Goal: Navigation & Orientation: Find specific page/section

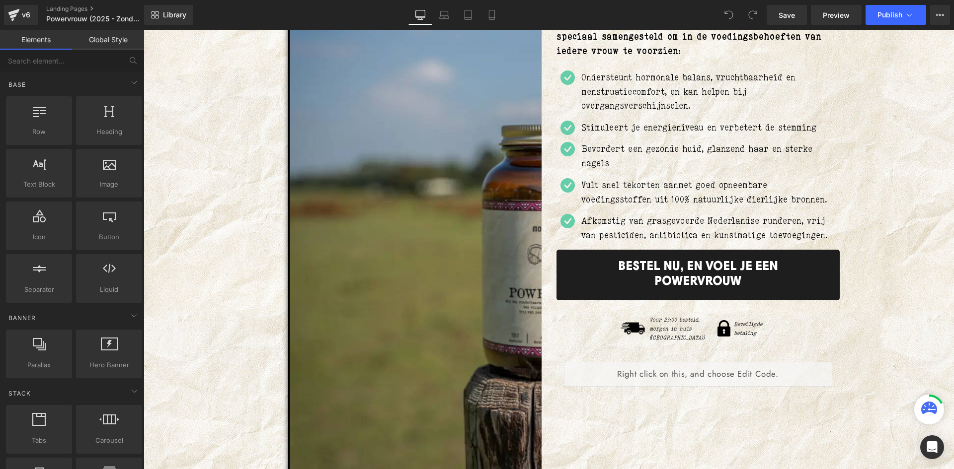
scroll to position [348, 0]
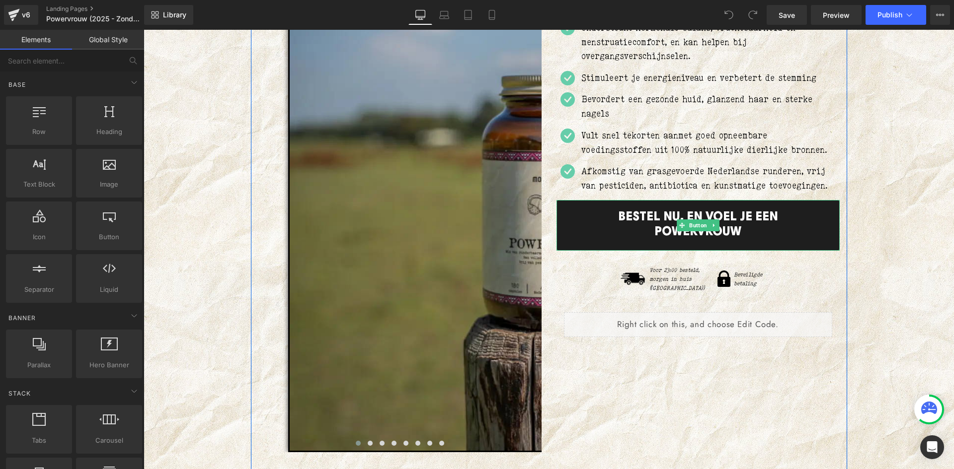
click at [668, 231] on link "BESTEL NU, EN VOEL JE EEN POWERVROUW" at bounding box center [697, 225] width 283 height 51
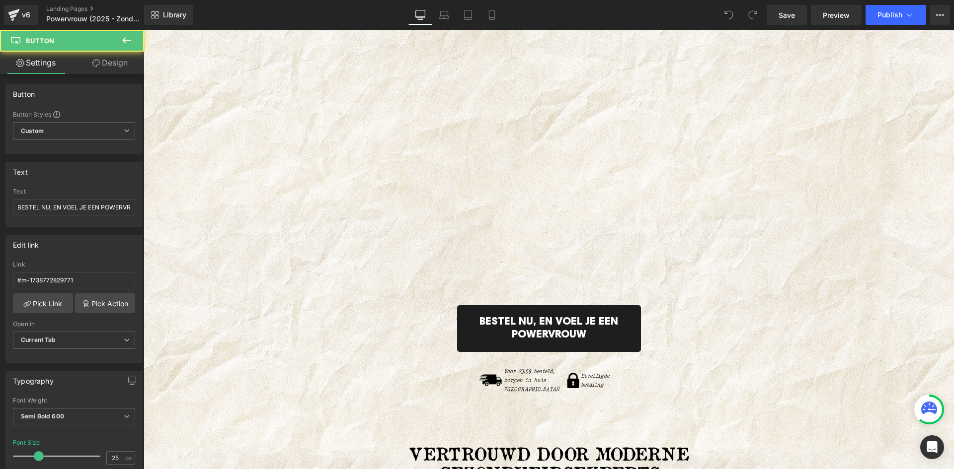
scroll to position [5776, 0]
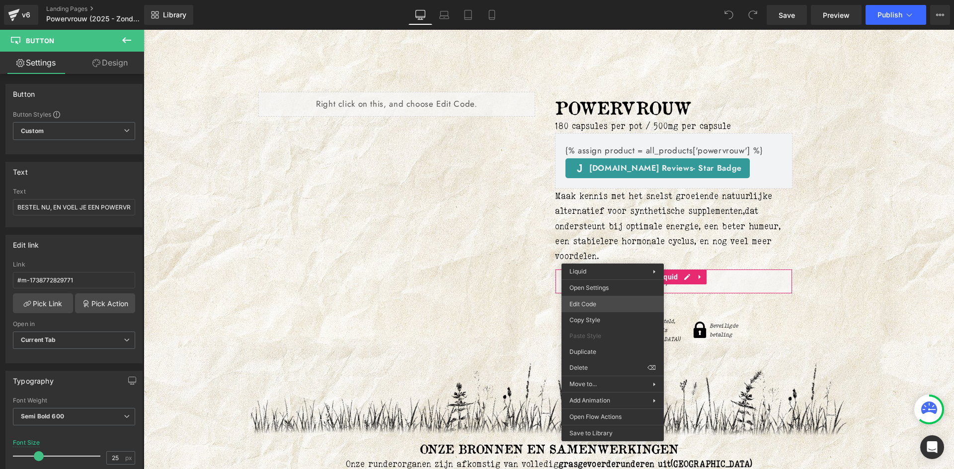
click at [584, 0] on div "You are previewing how the will restyle your page. You can not edit Elements in…" at bounding box center [477, 0] width 954 height 0
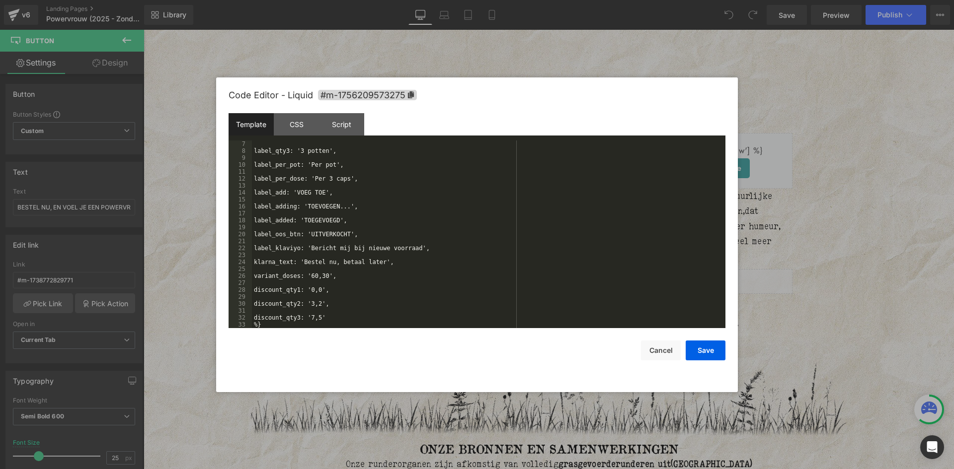
scroll to position [42, 0]
click at [167, 56] on div at bounding box center [477, 234] width 954 height 469
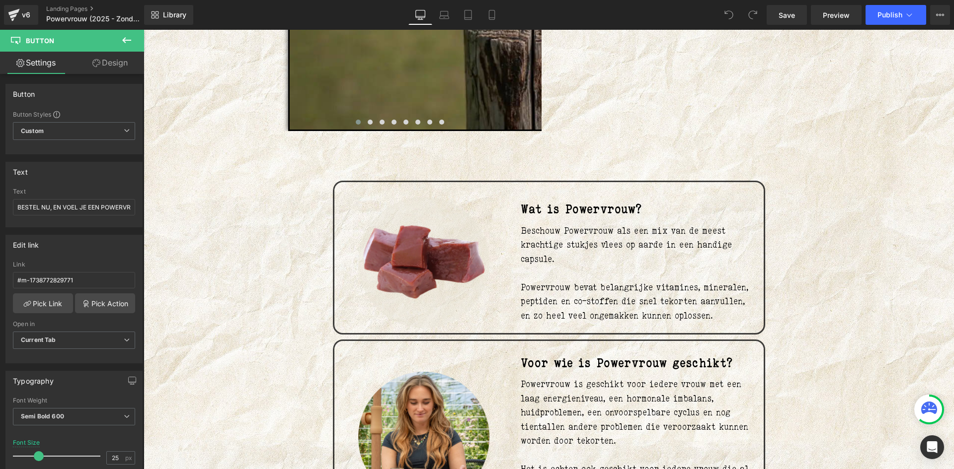
scroll to position [0, 0]
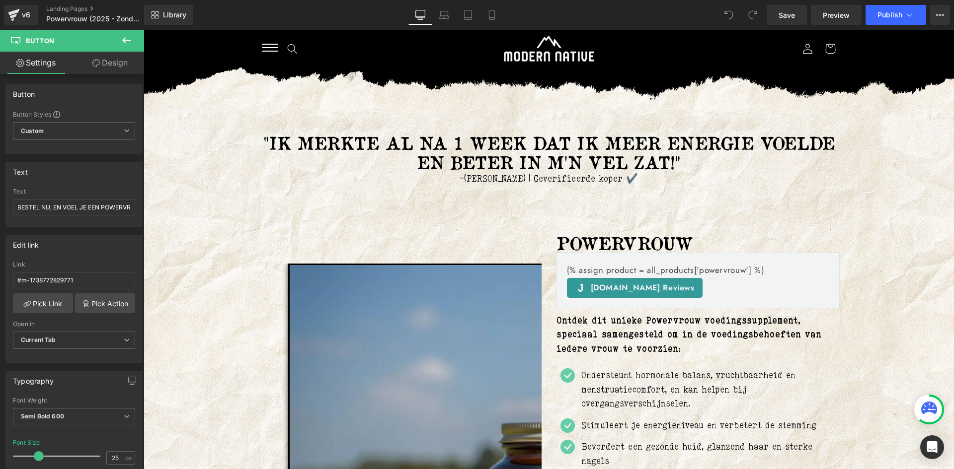
drag, startPoint x: 951, startPoint y: 232, endPoint x: 1087, endPoint y: 30, distance: 243.7
click at [87, 9] on link "Landing Pages" at bounding box center [103, 9] width 114 height 8
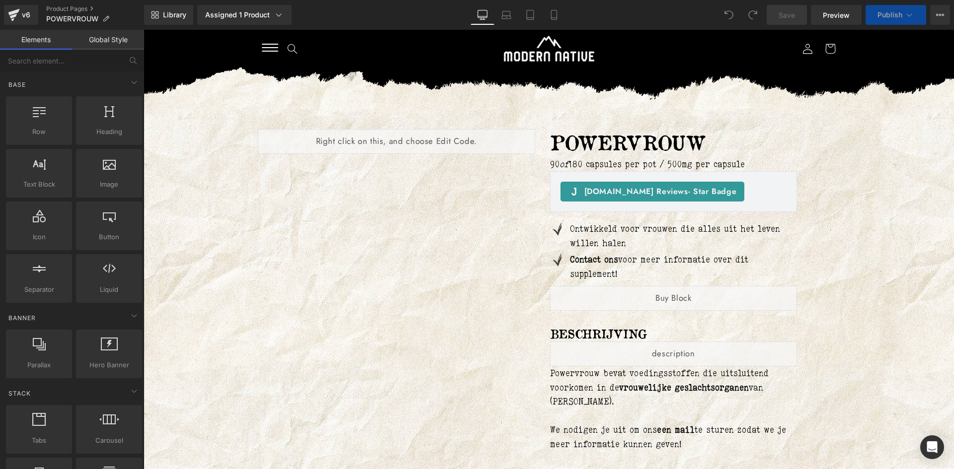
scroll to position [50, 0]
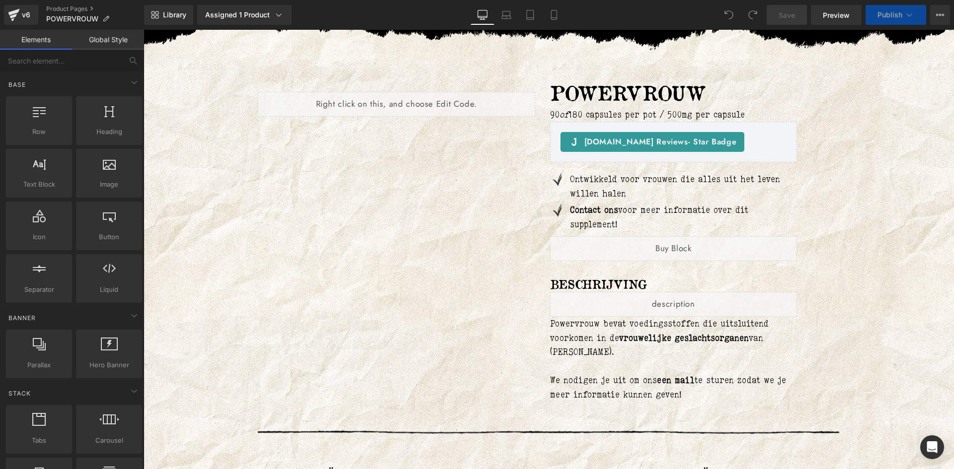
drag, startPoint x: 144, startPoint y: 30, endPoint x: 587, endPoint y: 298, distance: 518.4
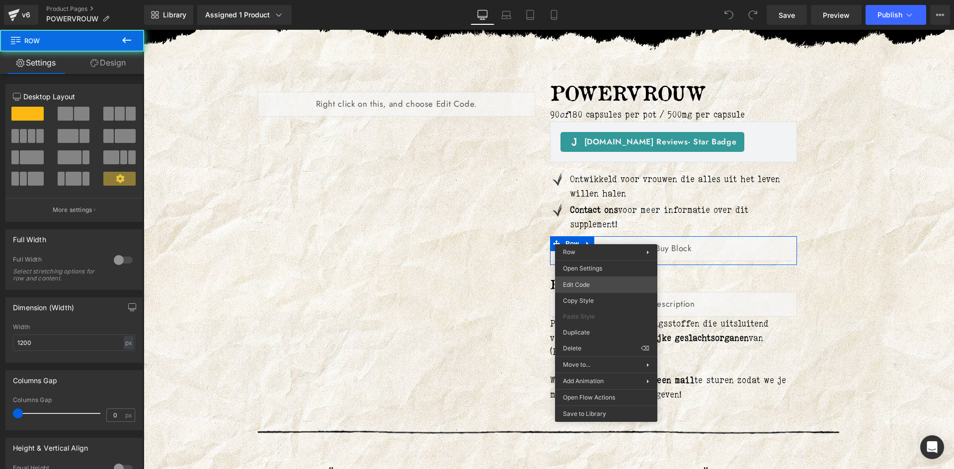
click at [594, 0] on div "You are previewing how the will restyle your page. You can not edit Elements in…" at bounding box center [477, 0] width 954 height 0
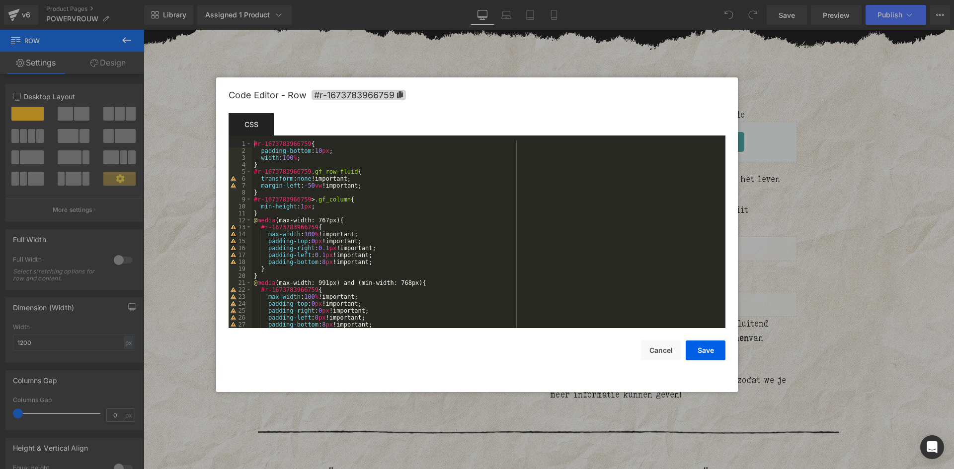
click at [876, 243] on div at bounding box center [477, 234] width 954 height 469
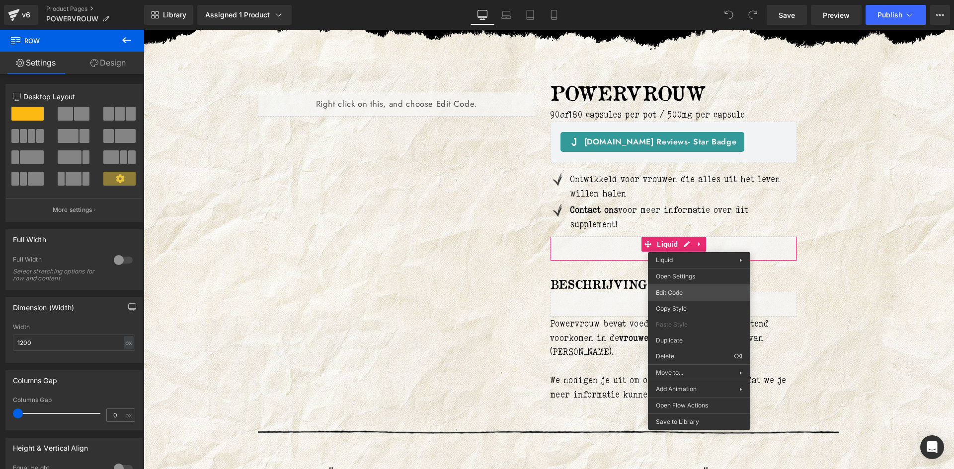
click at [672, 0] on div "You are previewing how the will restyle your page. You can not edit Elements in…" at bounding box center [477, 0] width 954 height 0
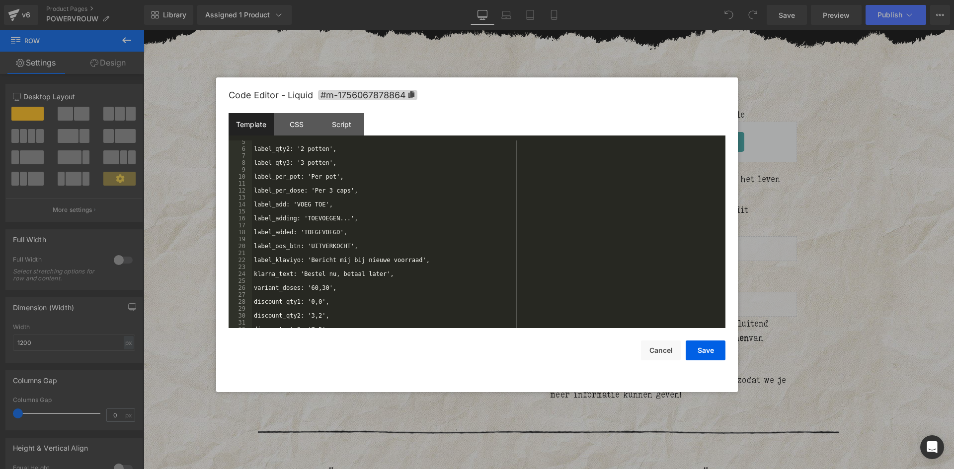
scroll to position [42, 0]
click at [841, 229] on div at bounding box center [477, 234] width 954 height 469
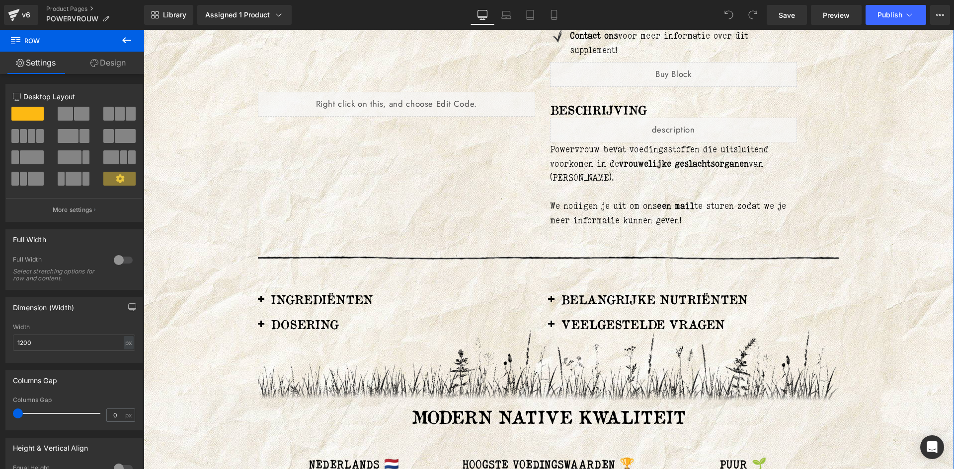
scroll to position [149, 0]
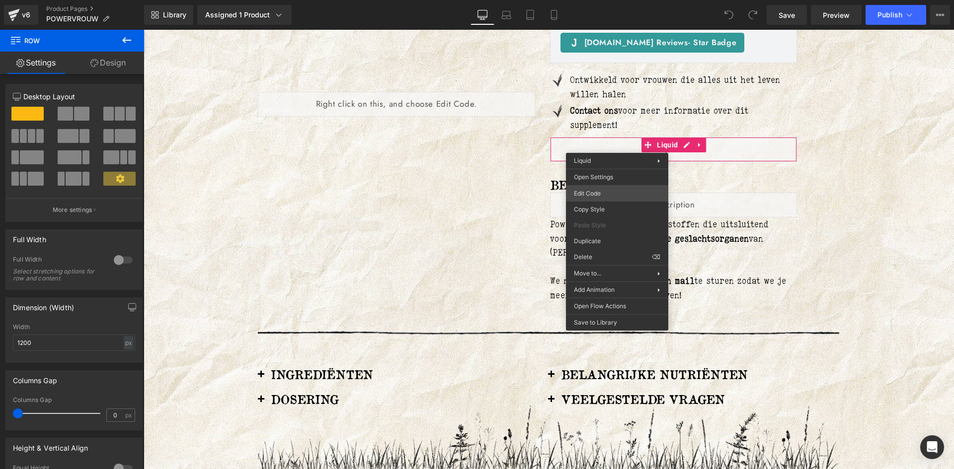
click at [606, 0] on div "You are previewing how the will restyle your page. You can not edit Elements in…" at bounding box center [477, 0] width 954 height 0
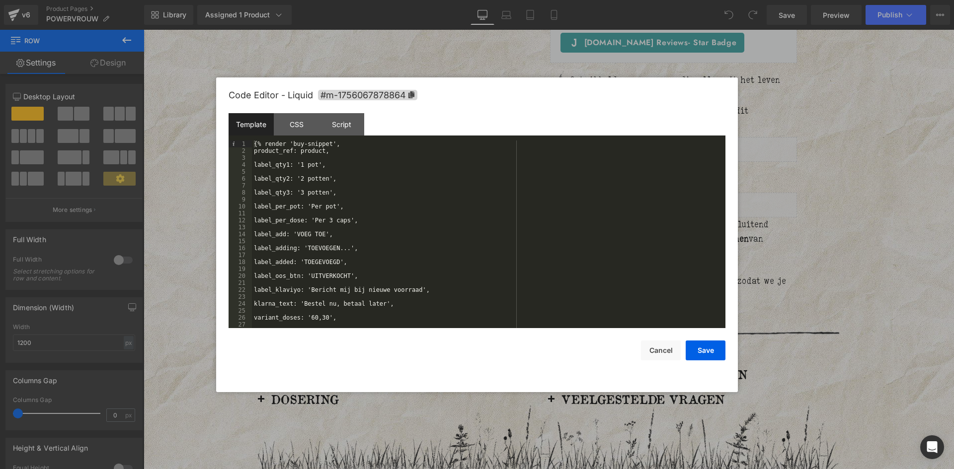
scroll to position [42, 0]
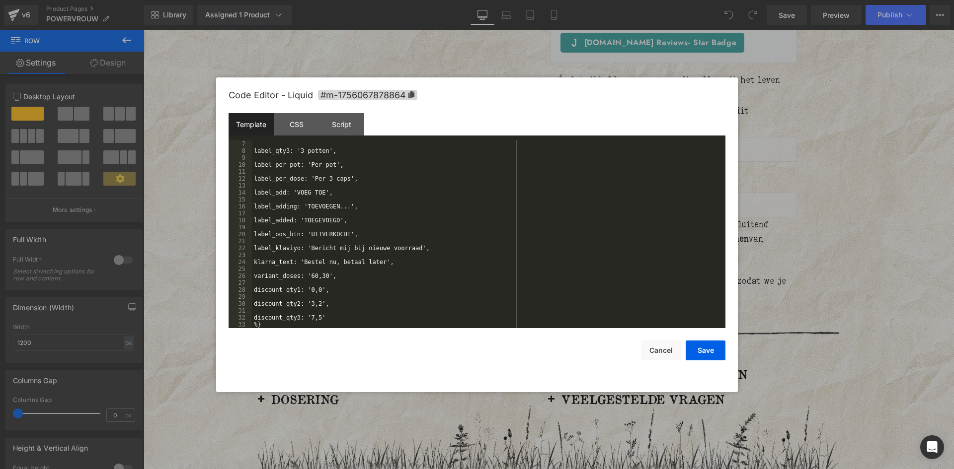
click at [938, 209] on div at bounding box center [477, 234] width 954 height 469
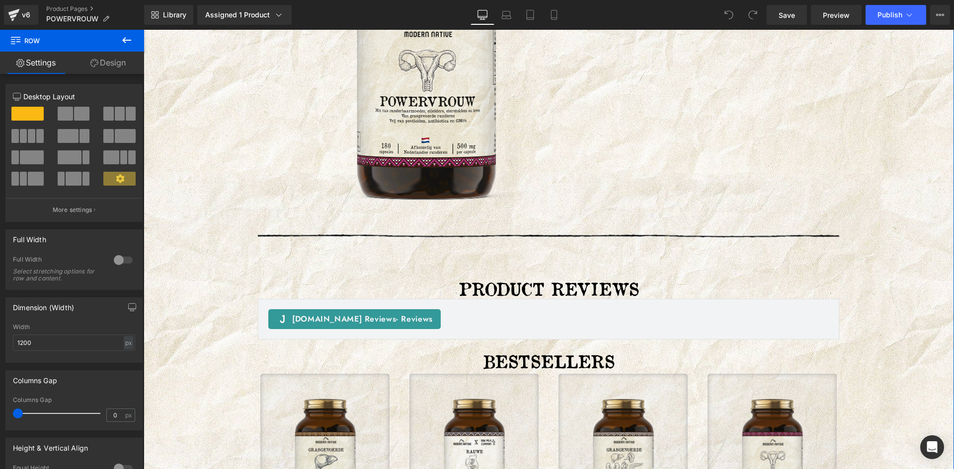
scroll to position [1590, 0]
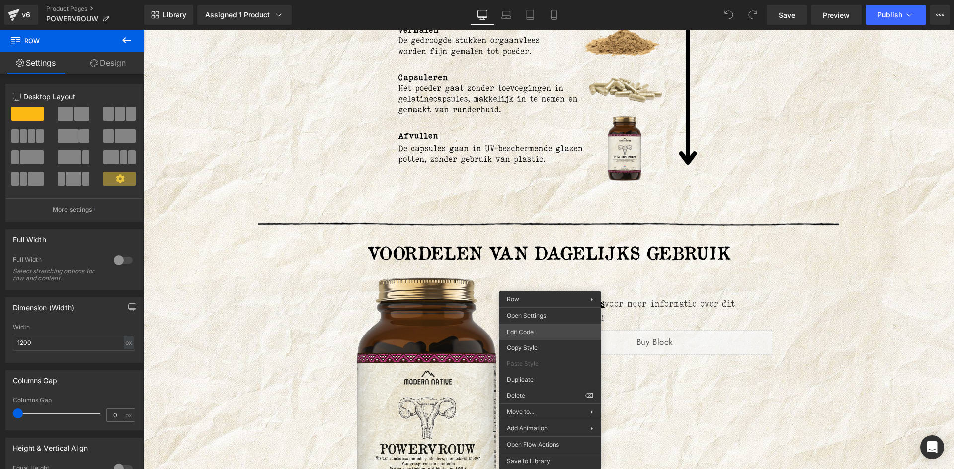
click at [557, 0] on div "You are previewing how the will restyle your page. You can not edit Elements in…" at bounding box center [477, 0] width 954 height 0
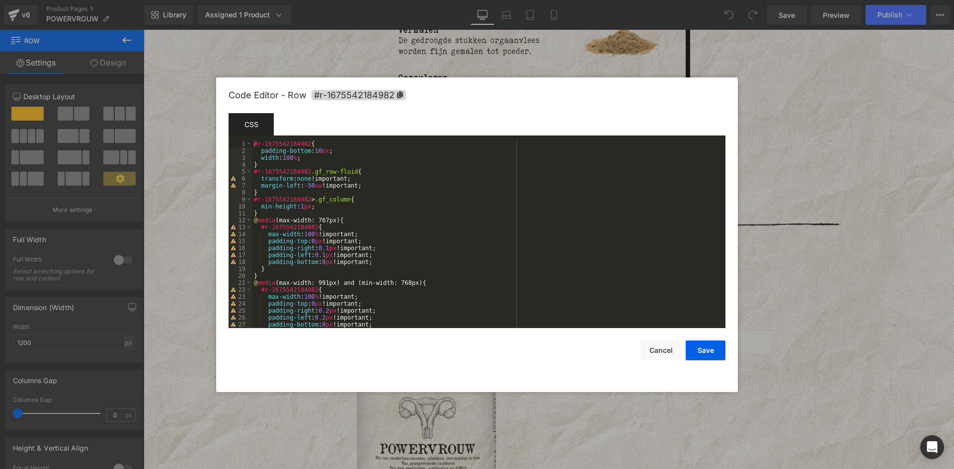
click at [854, 199] on div at bounding box center [477, 234] width 954 height 469
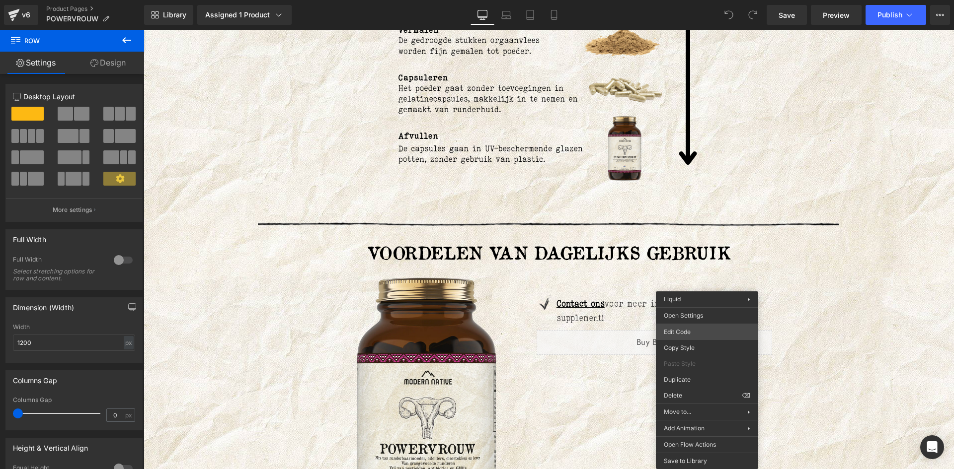
click at [687, 0] on div "You are previewing how the will restyle your page. You can not edit Elements in…" at bounding box center [477, 0] width 954 height 0
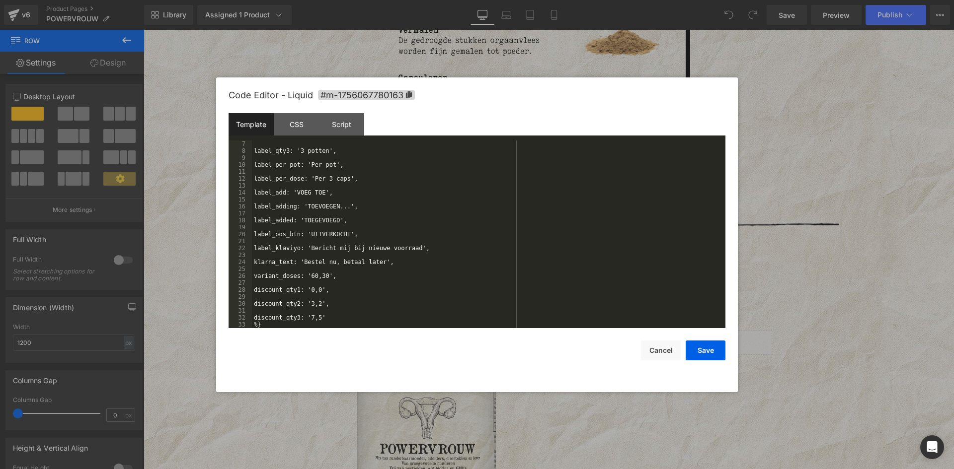
scroll to position [42, 0]
click at [953, 233] on div at bounding box center [477, 234] width 954 height 469
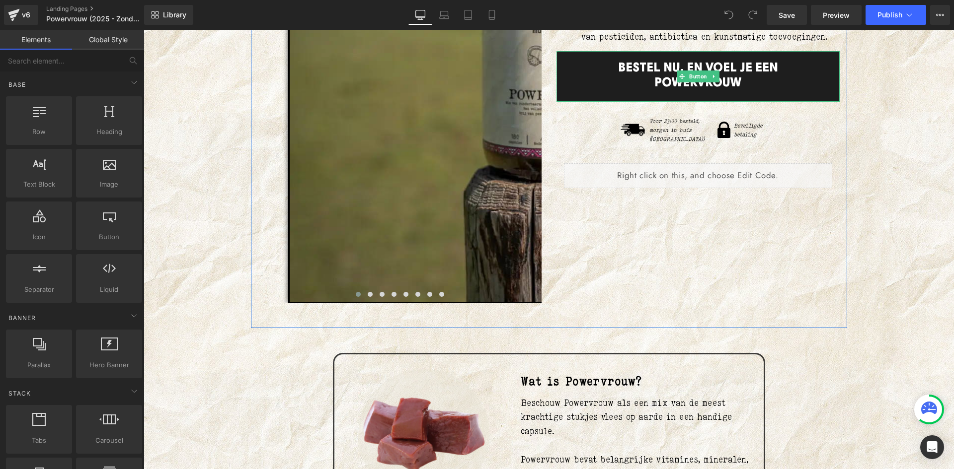
click at [666, 80] on link "BESTEL NU, EN VOEL JE EEN POWERVROUW" at bounding box center [697, 76] width 283 height 51
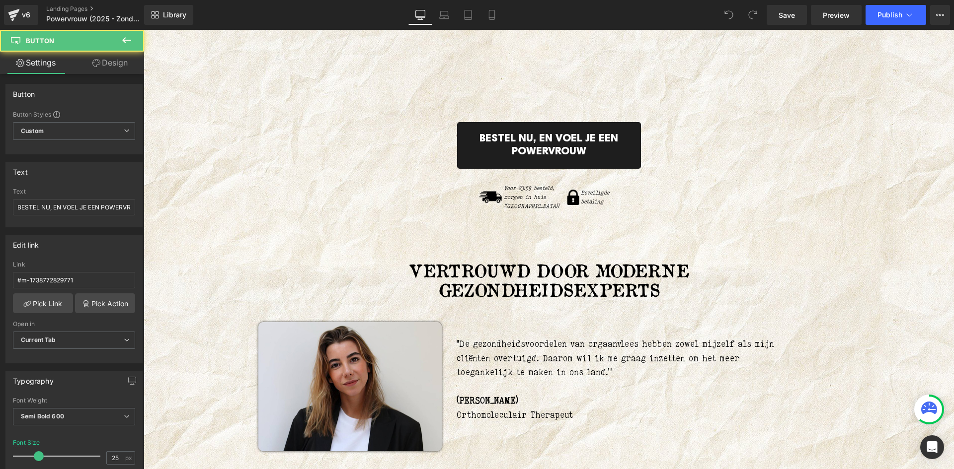
scroll to position [5776, 0]
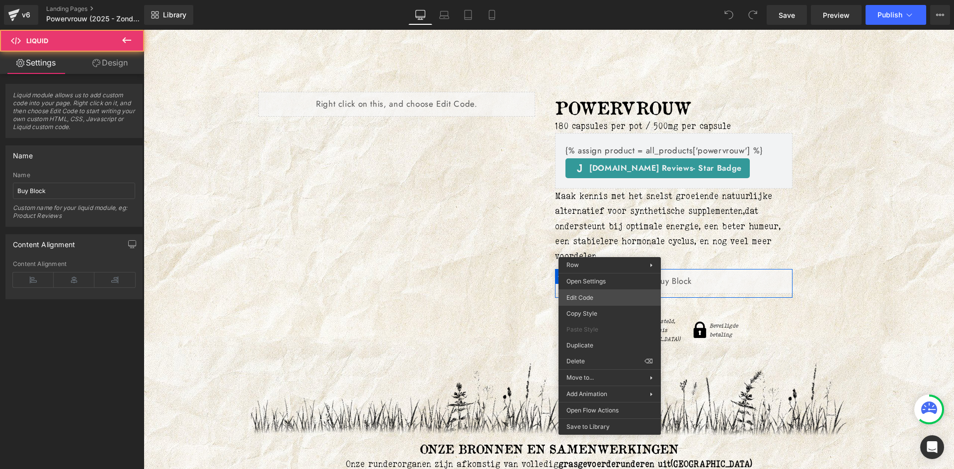
click at [596, 0] on div "You are previewing how the will restyle your page. You can not edit Elements in…" at bounding box center [477, 0] width 954 height 0
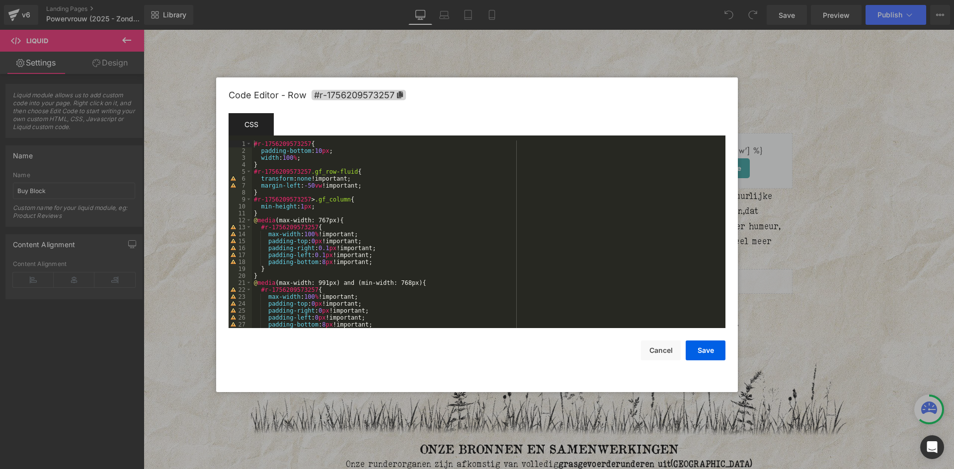
click at [950, 268] on div at bounding box center [477, 234] width 954 height 469
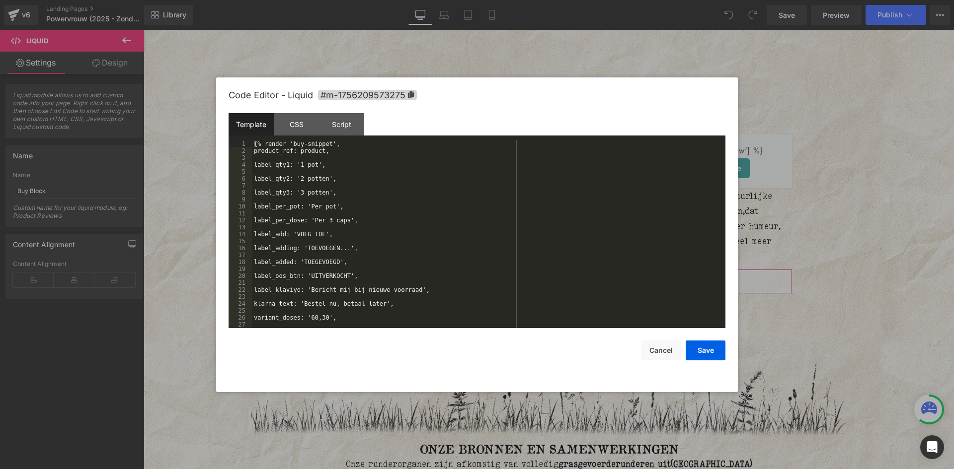
click at [726, 0] on div "You are previewing how the will restyle your page. You can not edit Elements in…" at bounding box center [477, 0] width 954 height 0
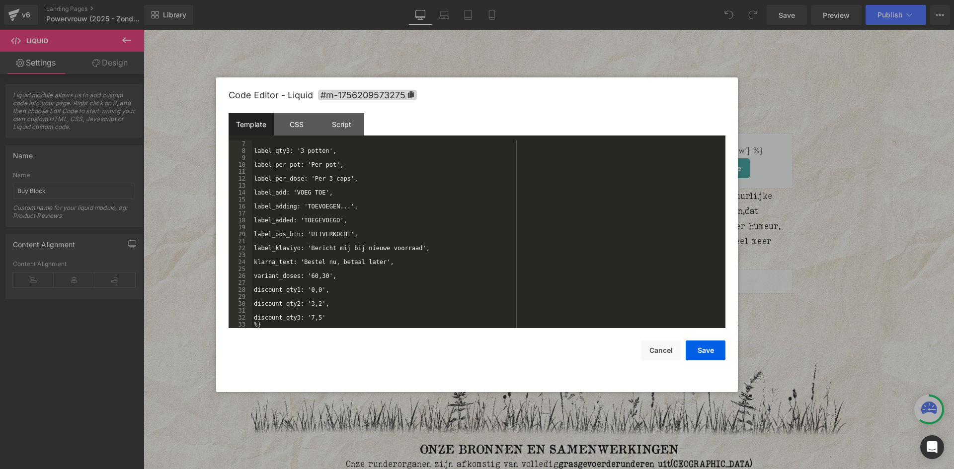
scroll to position [42, 0]
click at [834, 186] on div at bounding box center [477, 234] width 954 height 469
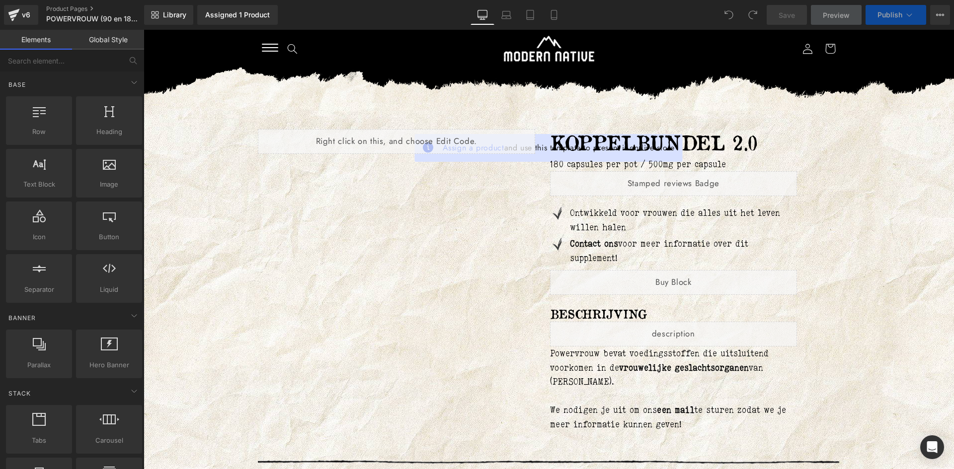
scroll to position [50, 0]
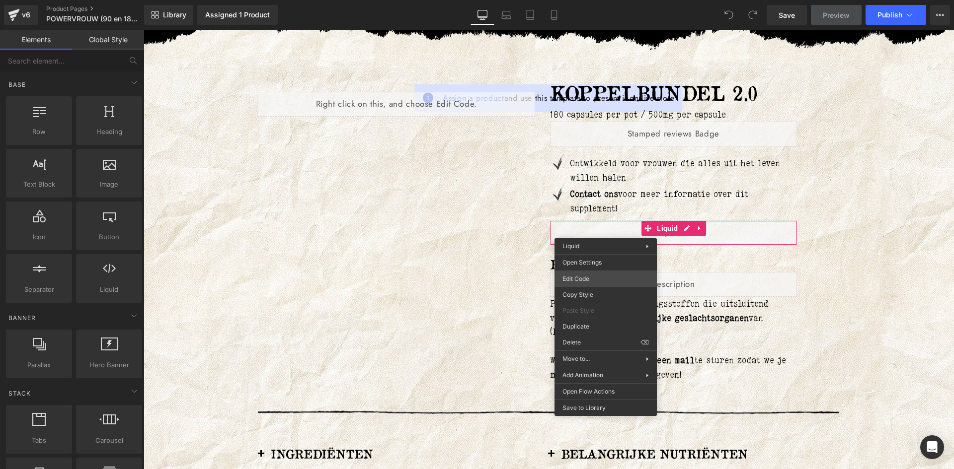
click at [606, 0] on div "You are previewing how the will restyle your page. You can not edit Elements in…" at bounding box center [477, 0] width 954 height 0
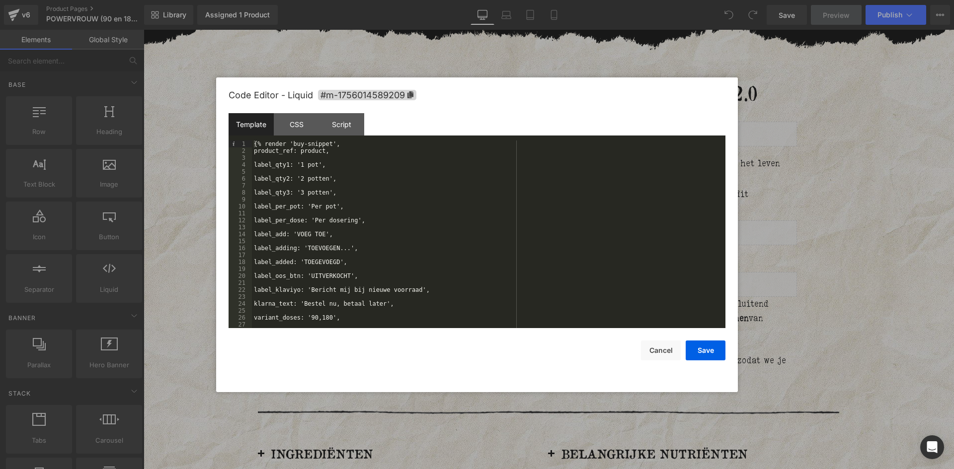
scroll to position [42, 0]
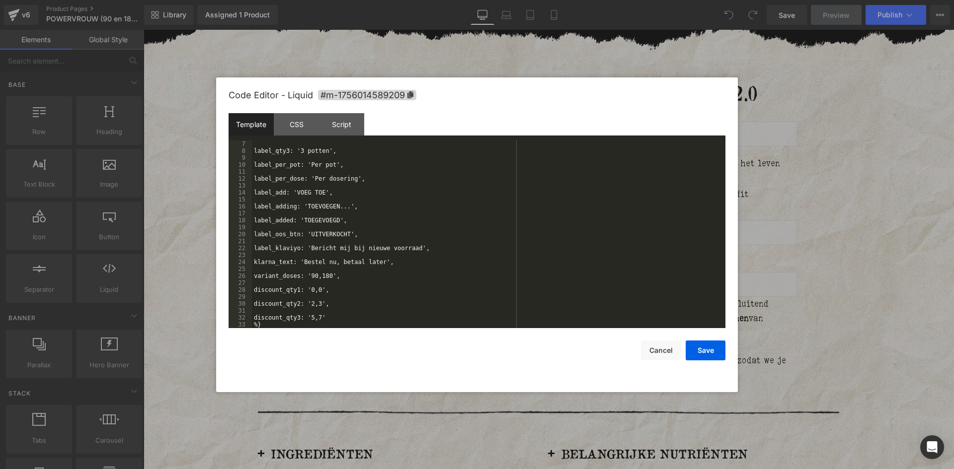
click at [847, 278] on div at bounding box center [477, 234] width 954 height 469
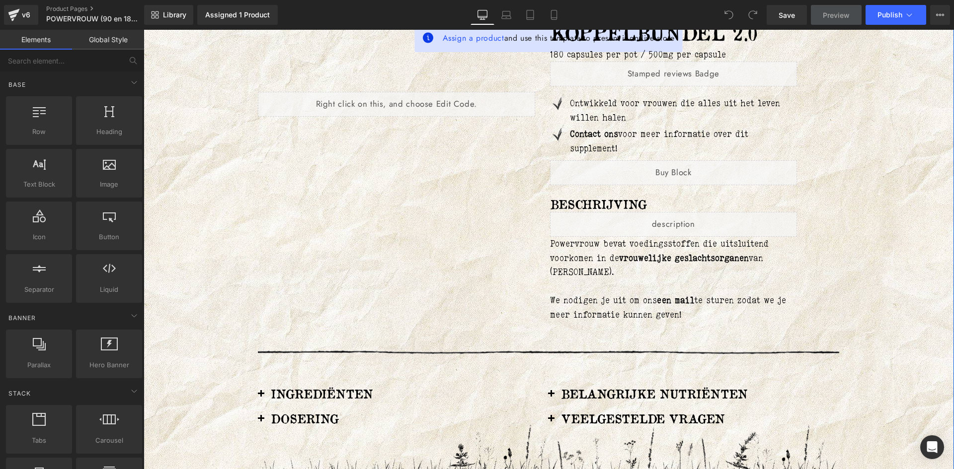
scroll to position [0, 0]
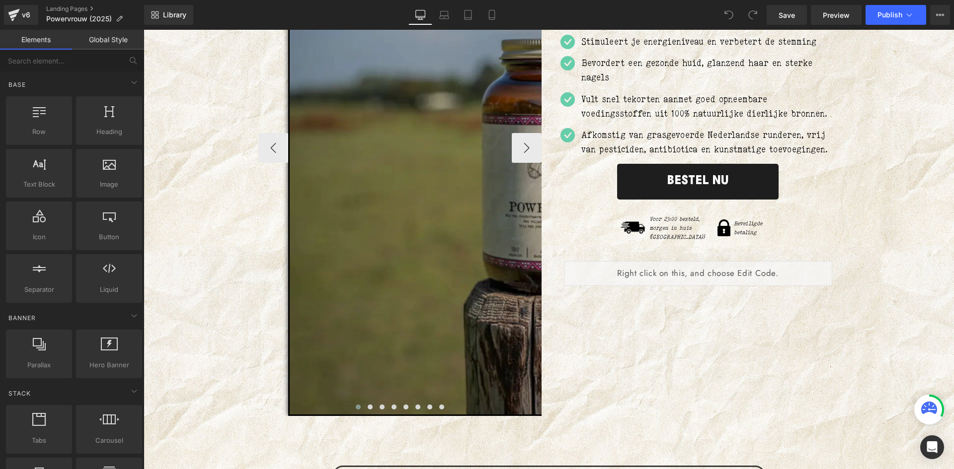
scroll to position [397, 0]
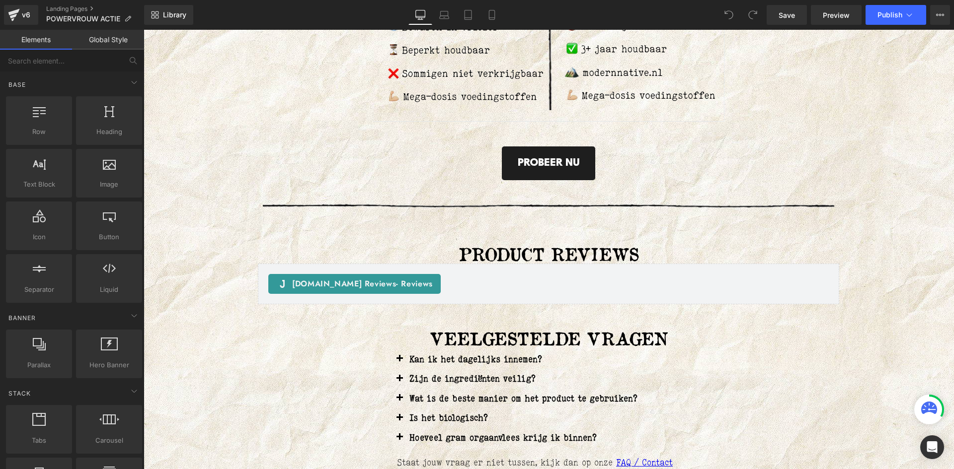
scroll to position [3279, 0]
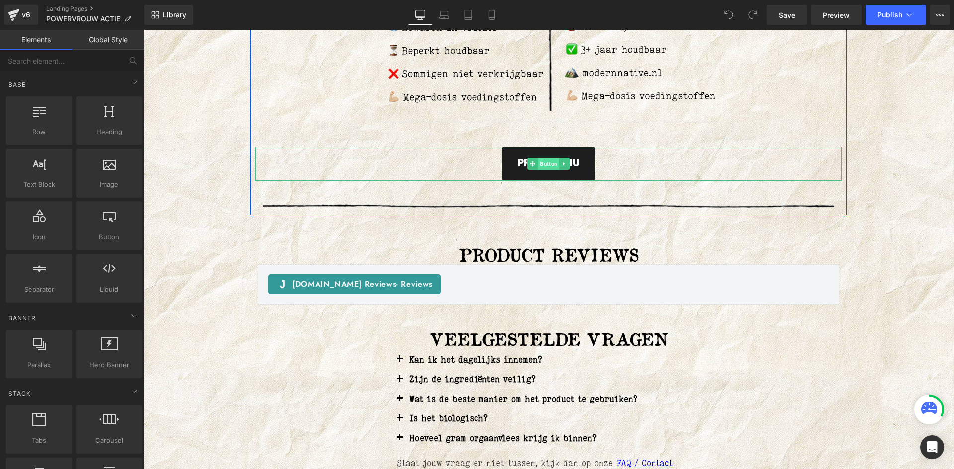
click at [541, 165] on span "Button" at bounding box center [549, 164] width 22 height 12
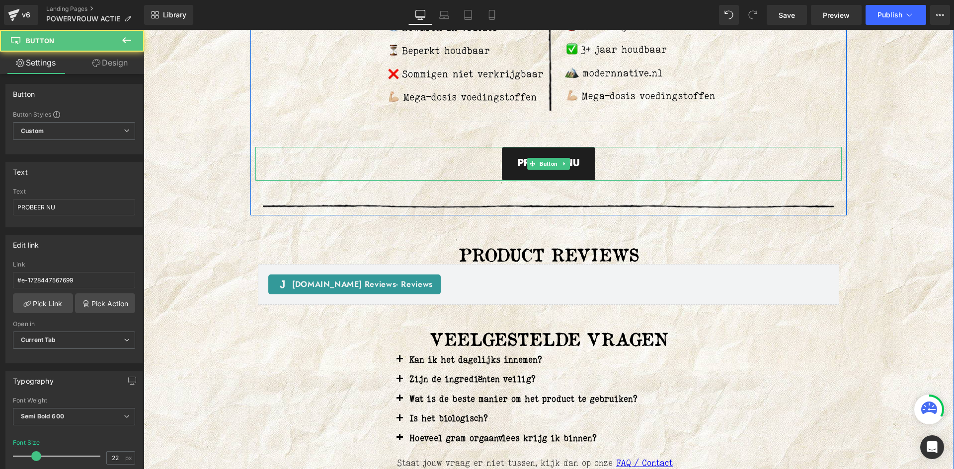
click at [502, 164] on link "PROBEER NU" at bounding box center [548, 164] width 93 height 34
click at [511, 164] on link "PROBEER NU" at bounding box center [548, 164] width 93 height 34
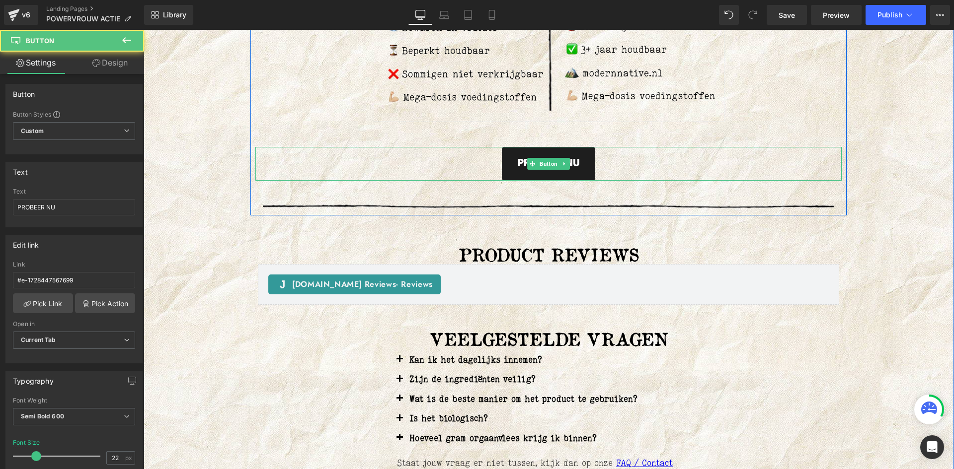
click at [511, 164] on link "PROBEER NU" at bounding box center [548, 164] width 93 height 34
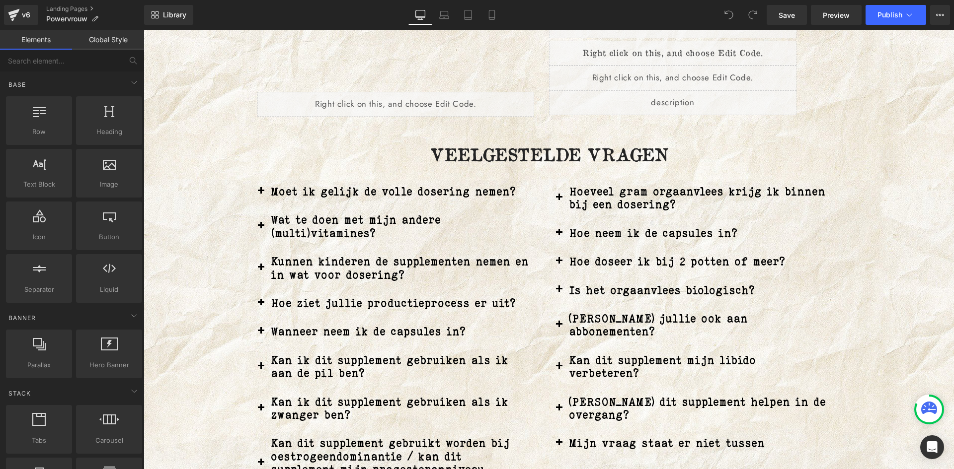
scroll to position [2633, 0]
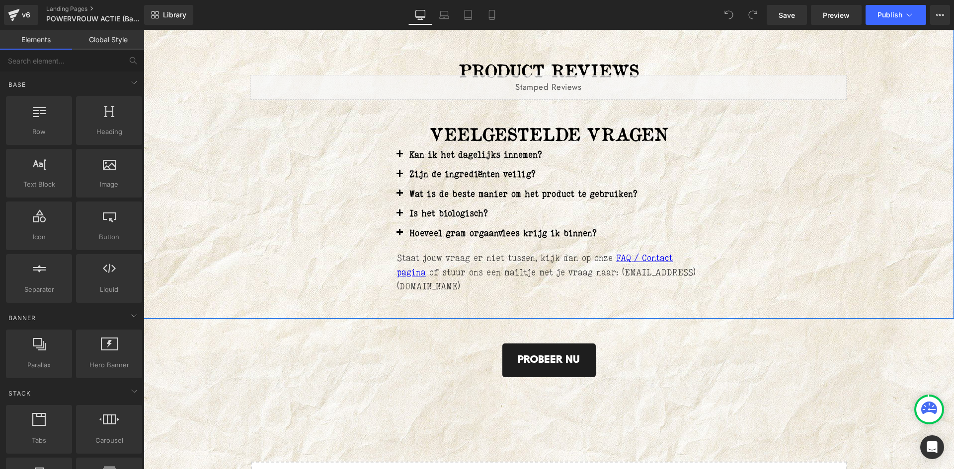
scroll to position [3676, 0]
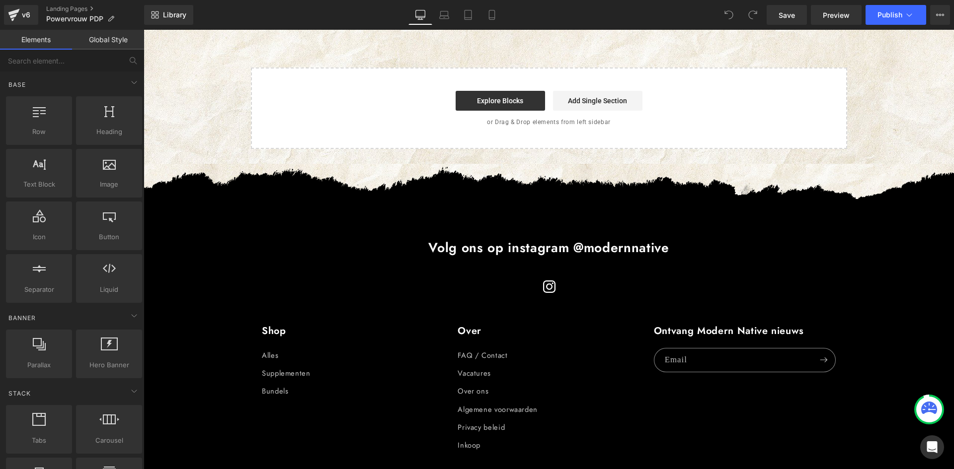
scroll to position [1381, 0]
